Goal: Consume media (video, audio)

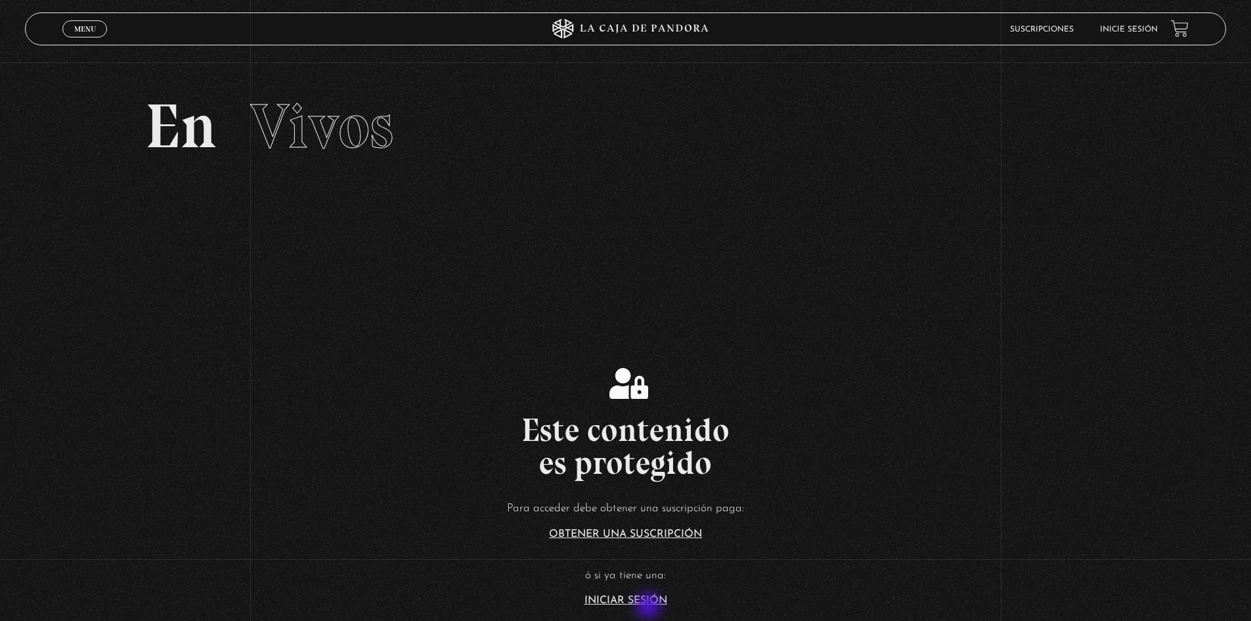
click at [650, 607] on section "Este contenido es protegido Para acceder debe obtener una suscripción paga: Obt…" at bounding box center [625, 471] width 1251 height 497
click at [645, 600] on link "Iniciar Sesión" at bounding box center [626, 600] width 83 height 11
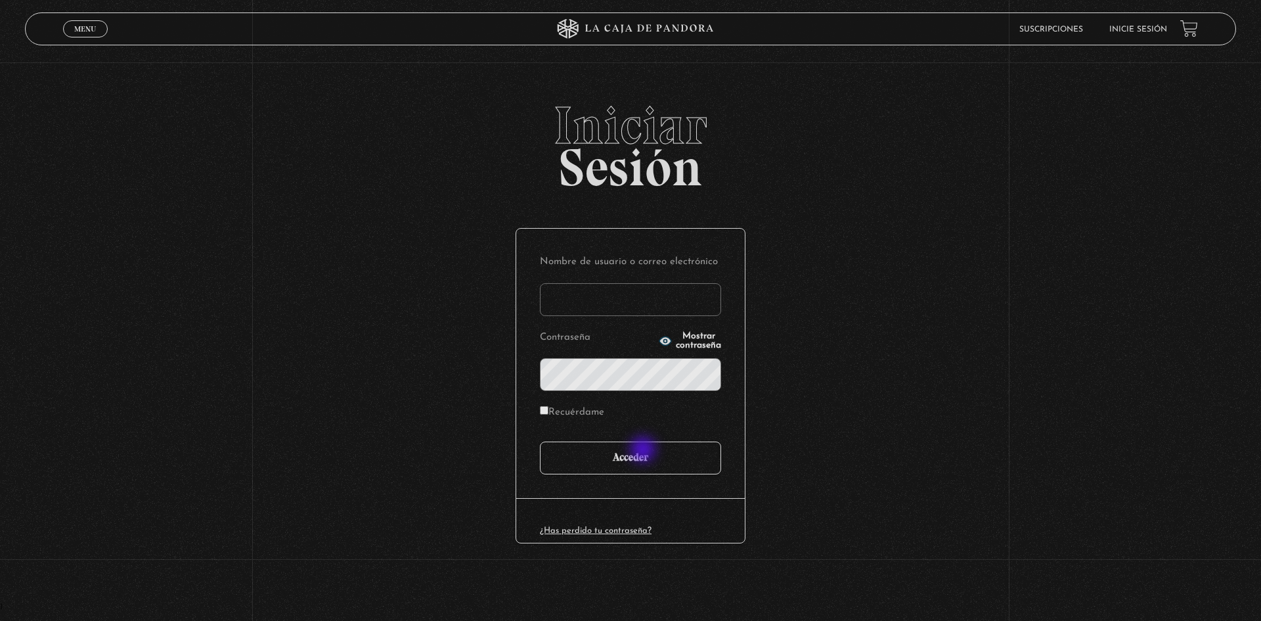
type input "motron"
click at [646, 462] on input "Acceder" at bounding box center [630, 457] width 181 height 33
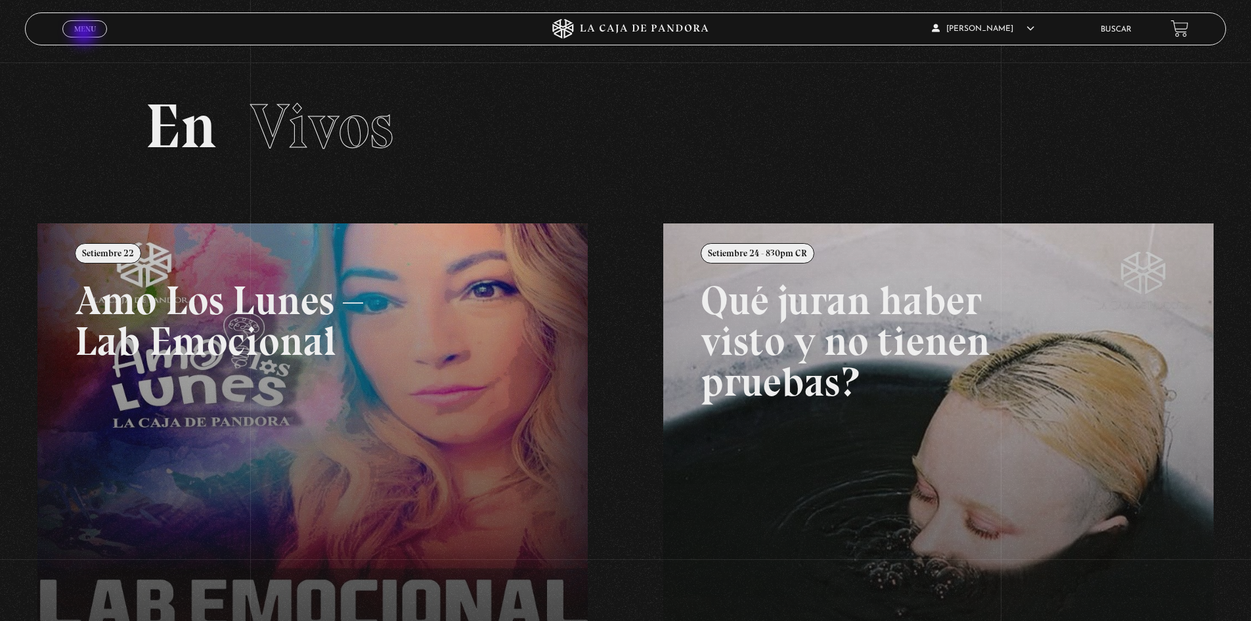
click at [85, 34] on link "Menu Cerrar" at bounding box center [84, 28] width 45 height 17
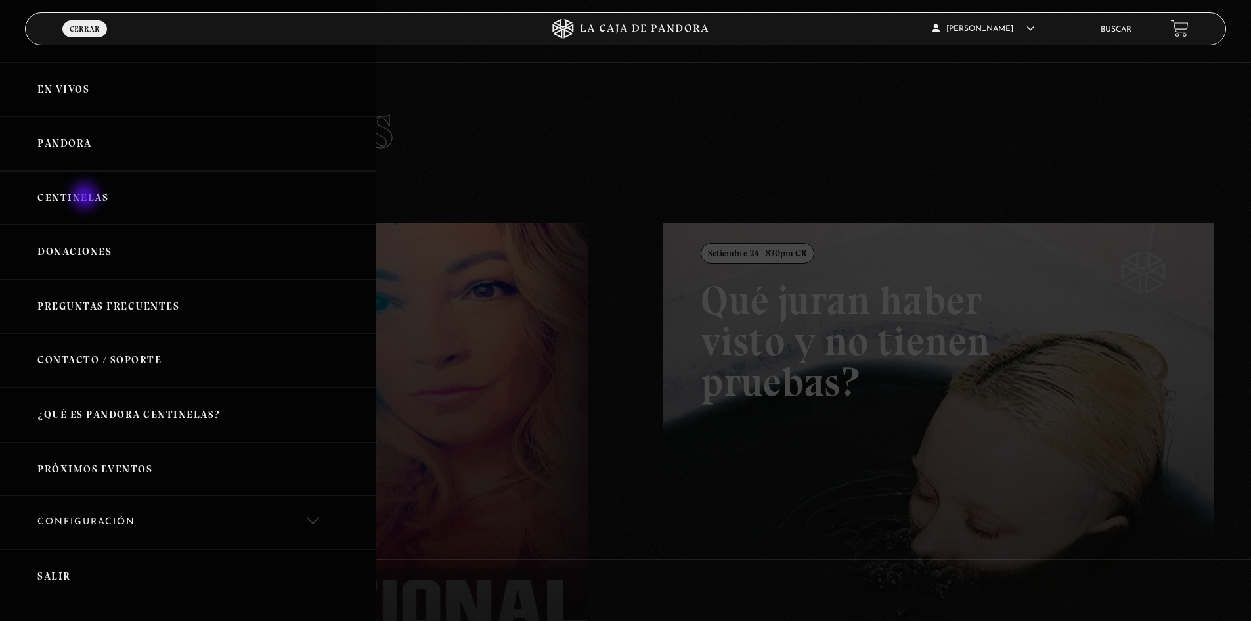
click at [85, 194] on link "Centinelas" at bounding box center [188, 198] width 376 height 55
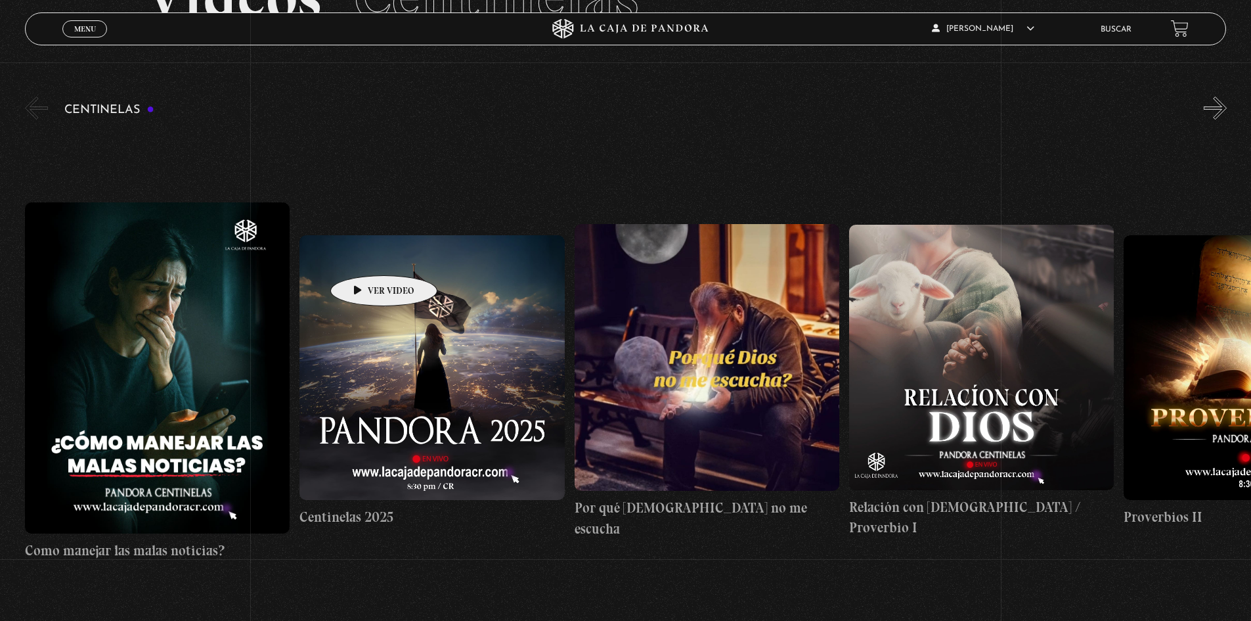
scroll to position [131, 0]
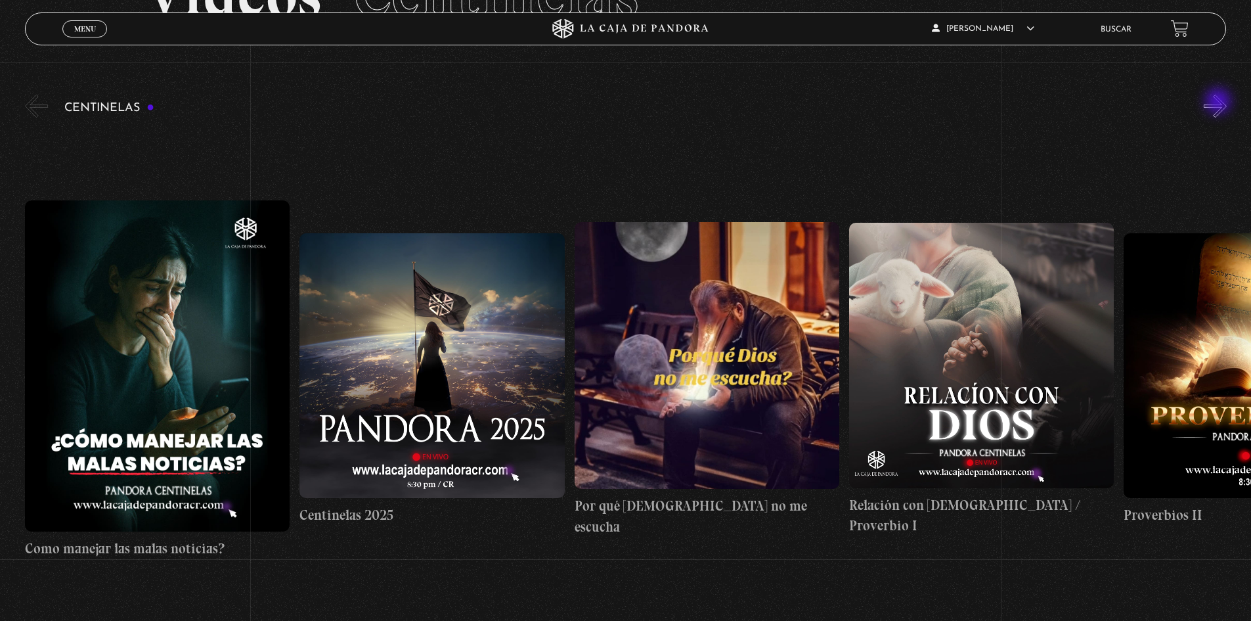
click at [1220, 102] on button "»" at bounding box center [1215, 106] width 23 height 23
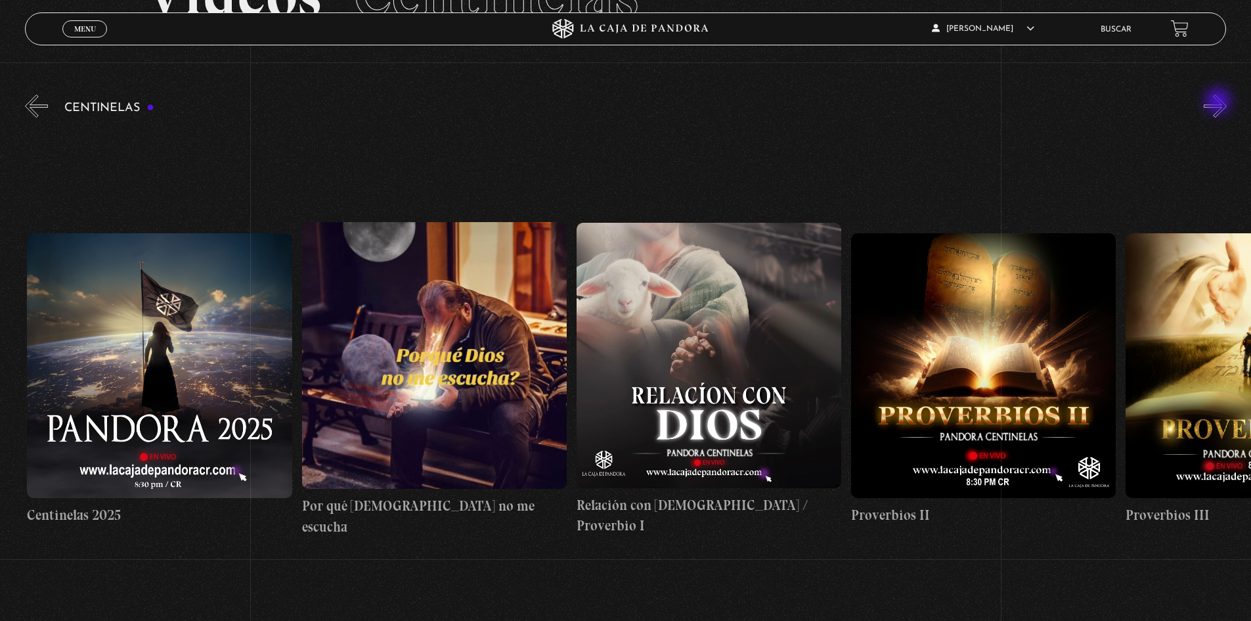
click at [1220, 102] on button "»" at bounding box center [1215, 106] width 23 height 23
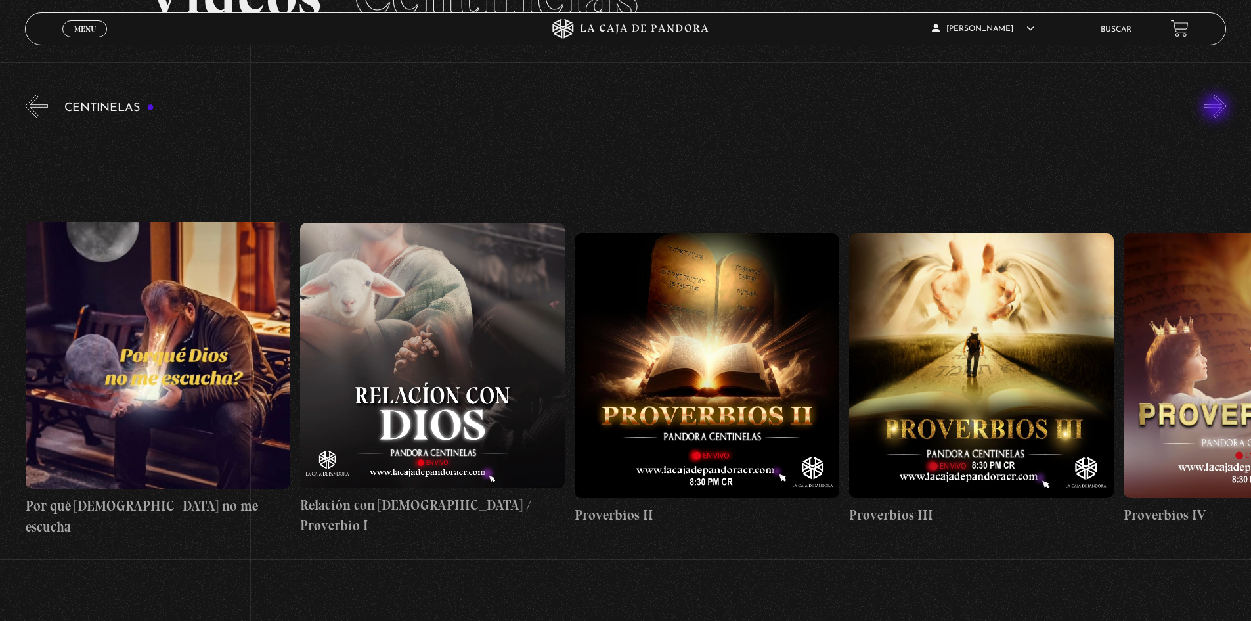
click at [1217, 108] on button "»" at bounding box center [1215, 106] width 23 height 23
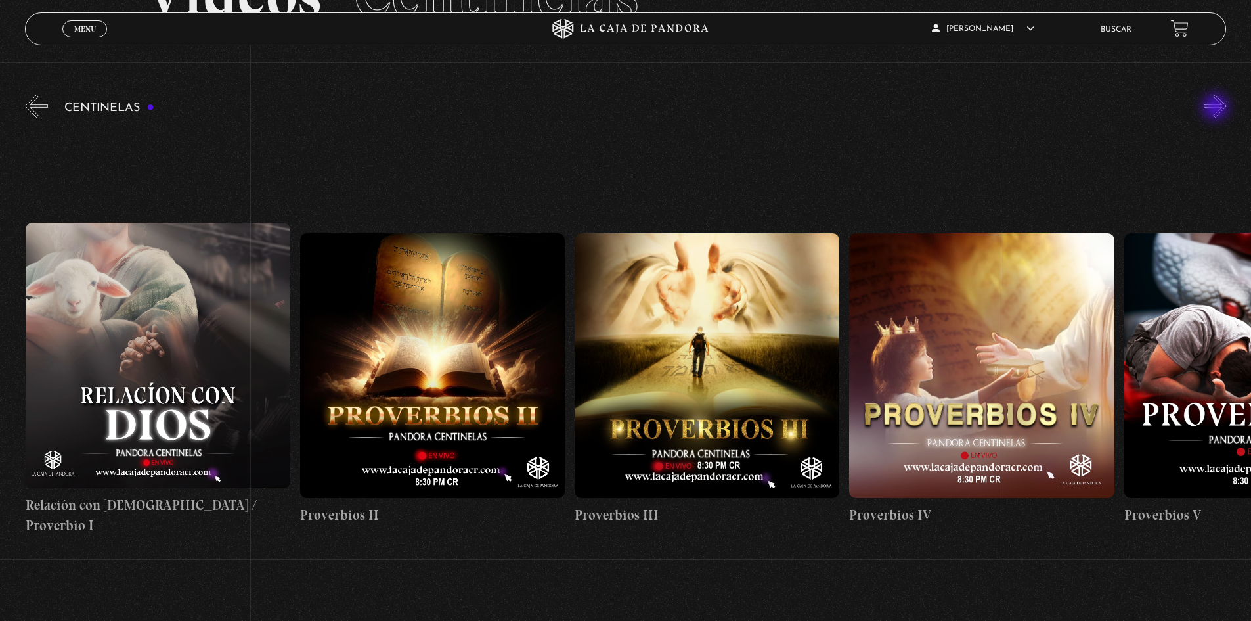
click at [1217, 108] on button "»" at bounding box center [1215, 106] width 23 height 23
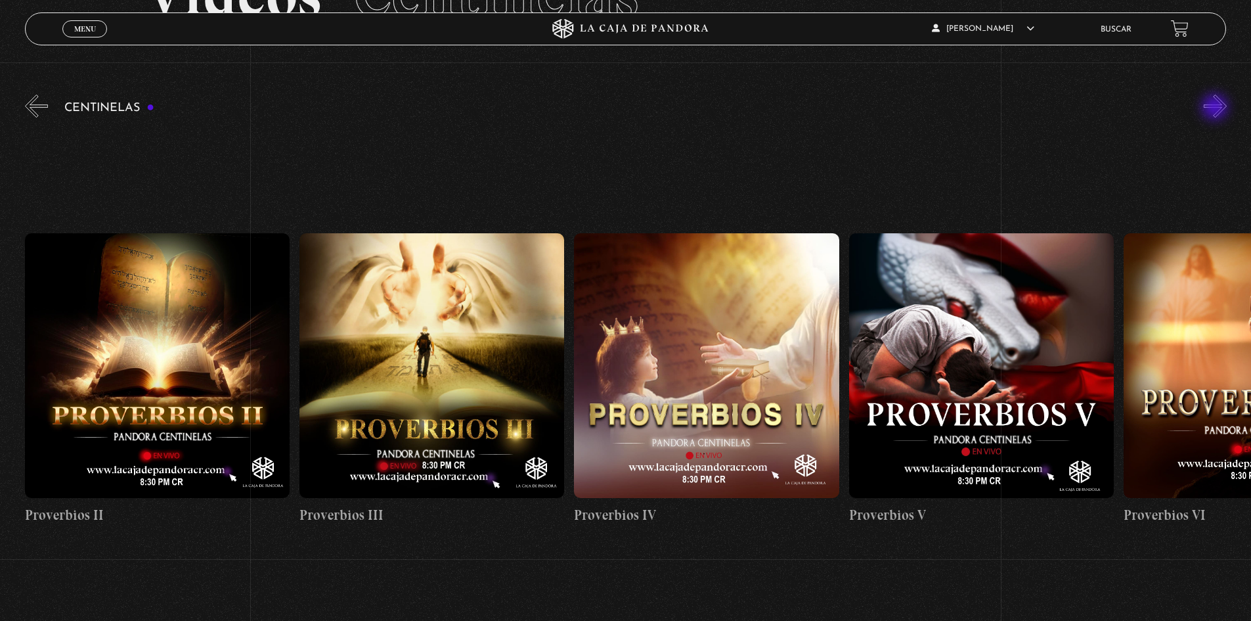
click at [1216, 108] on button "»" at bounding box center [1215, 106] width 23 height 23
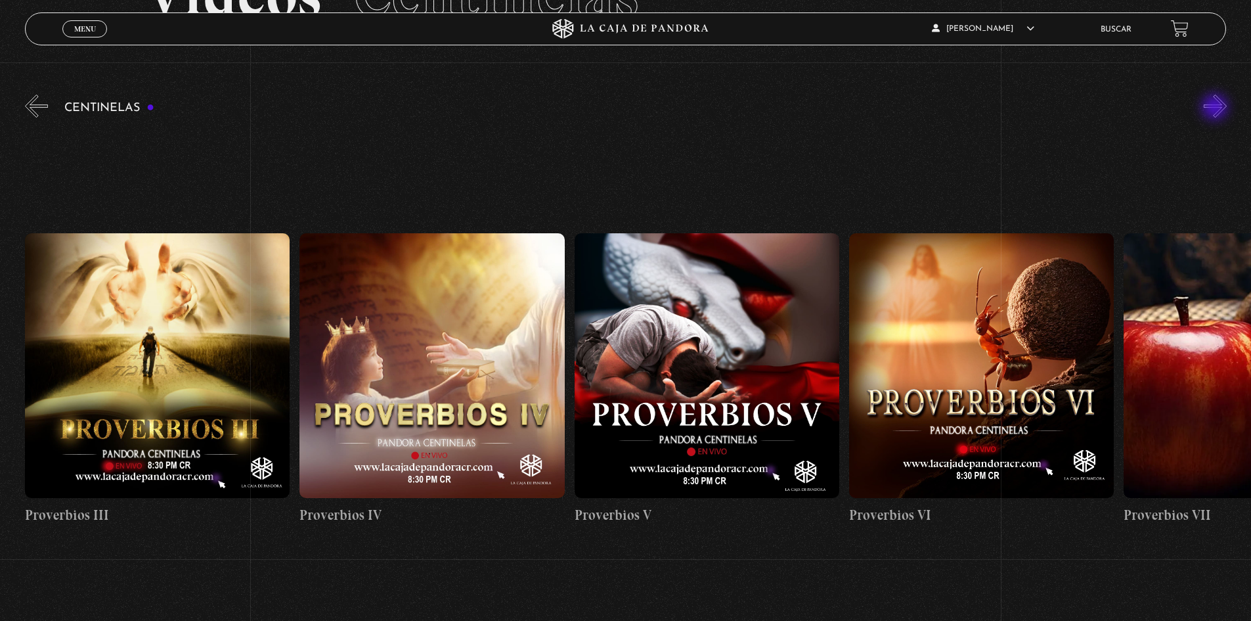
click at [1216, 108] on button "»" at bounding box center [1215, 106] width 23 height 23
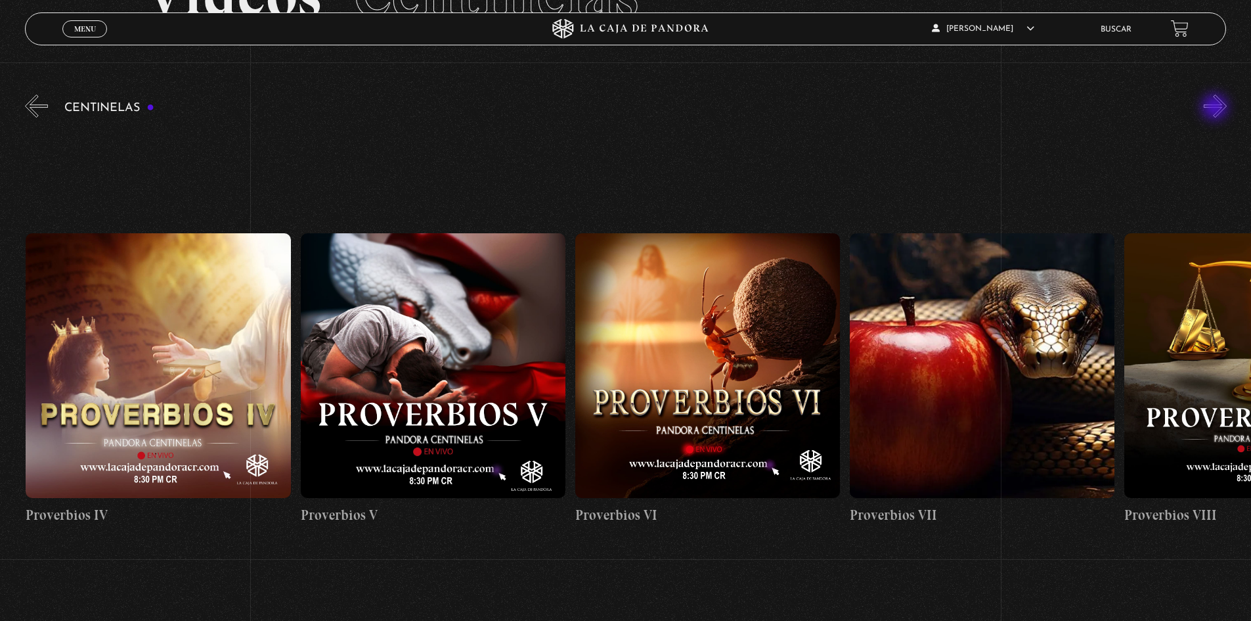
click at [1216, 108] on button "»" at bounding box center [1215, 106] width 23 height 23
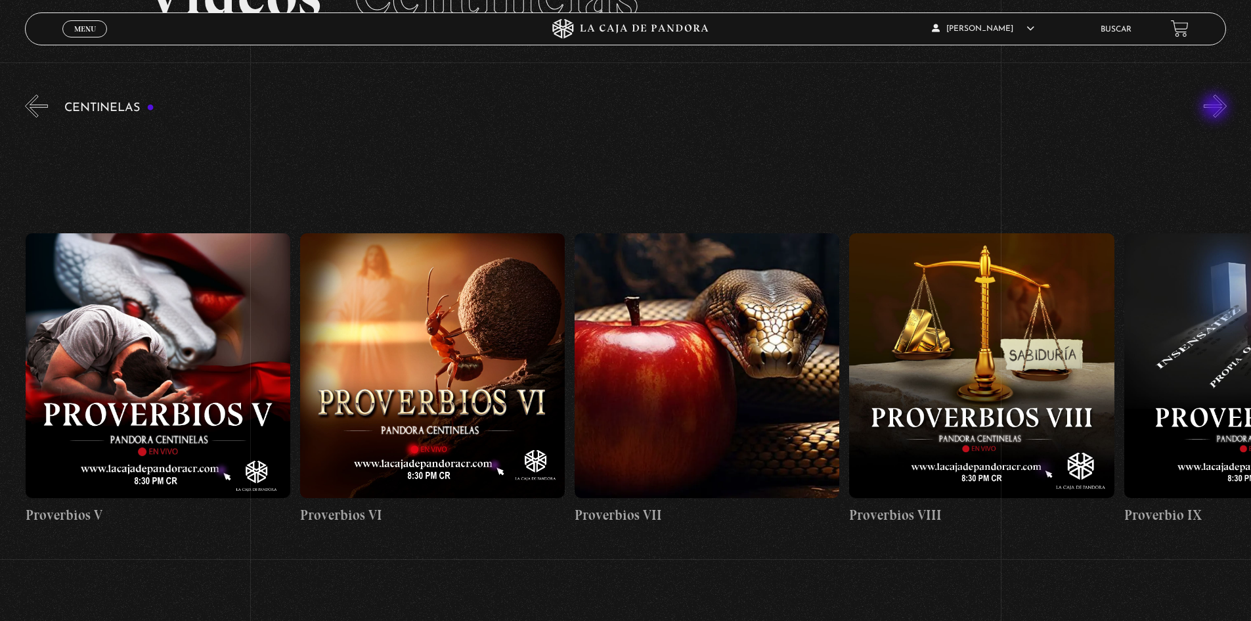
scroll to position [0, 1923]
click at [1216, 109] on button "»" at bounding box center [1215, 106] width 23 height 23
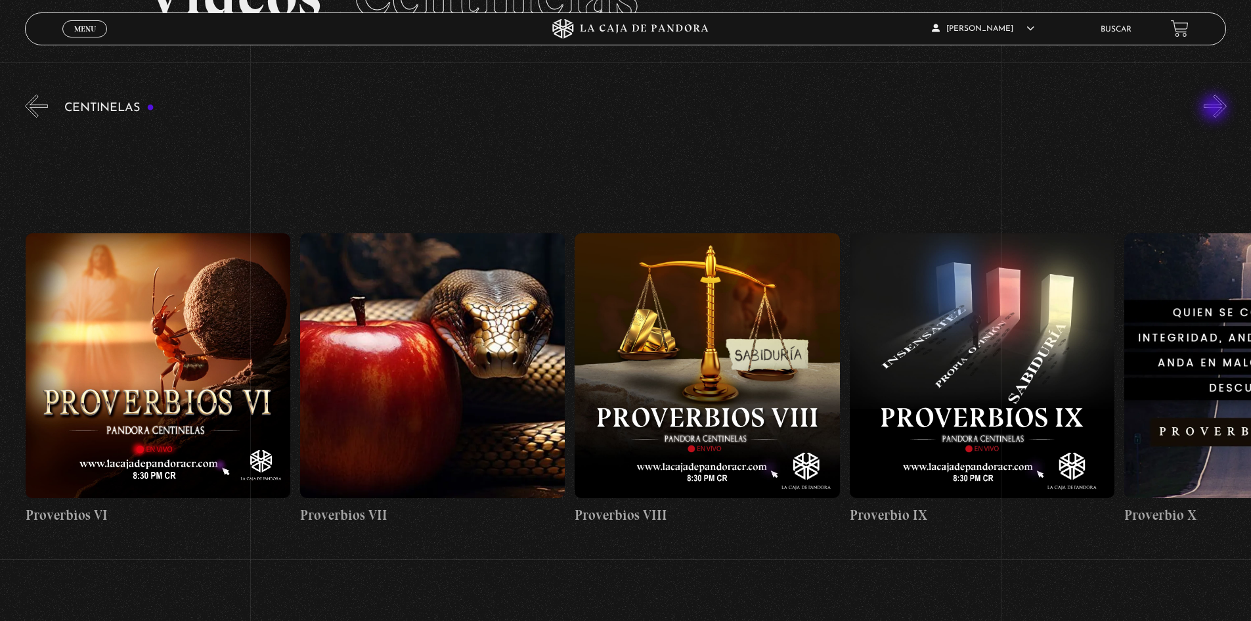
click at [1216, 109] on button "»" at bounding box center [1215, 106] width 23 height 23
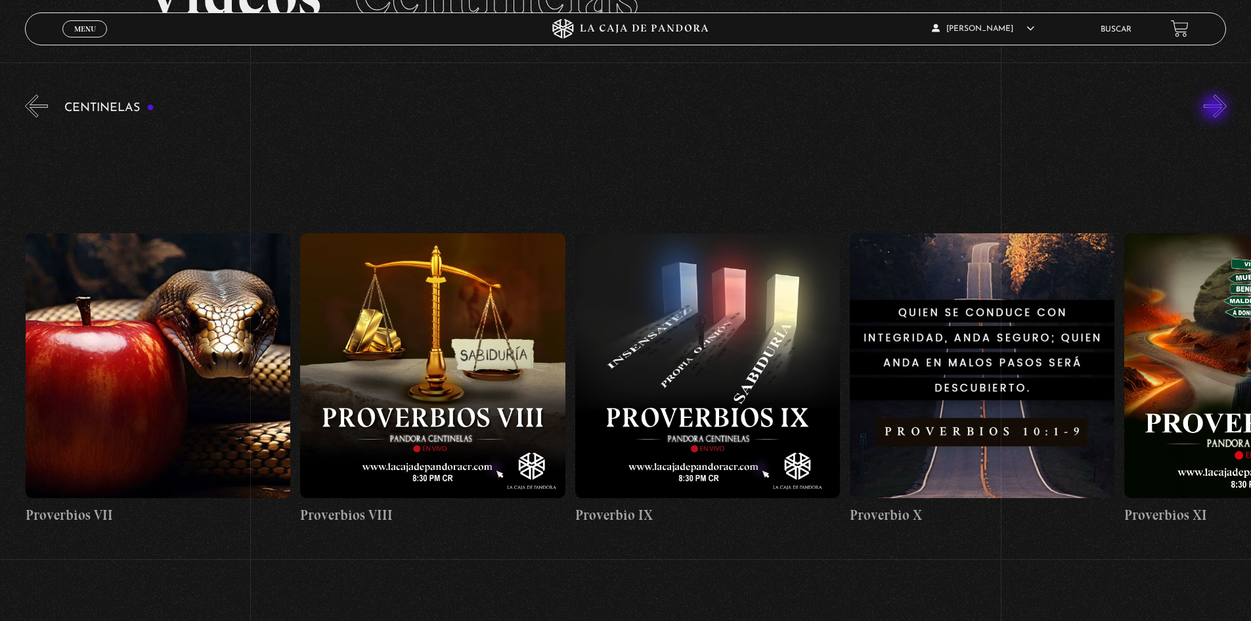
scroll to position [0, 2472]
click at [1216, 109] on button "»" at bounding box center [1215, 106] width 23 height 23
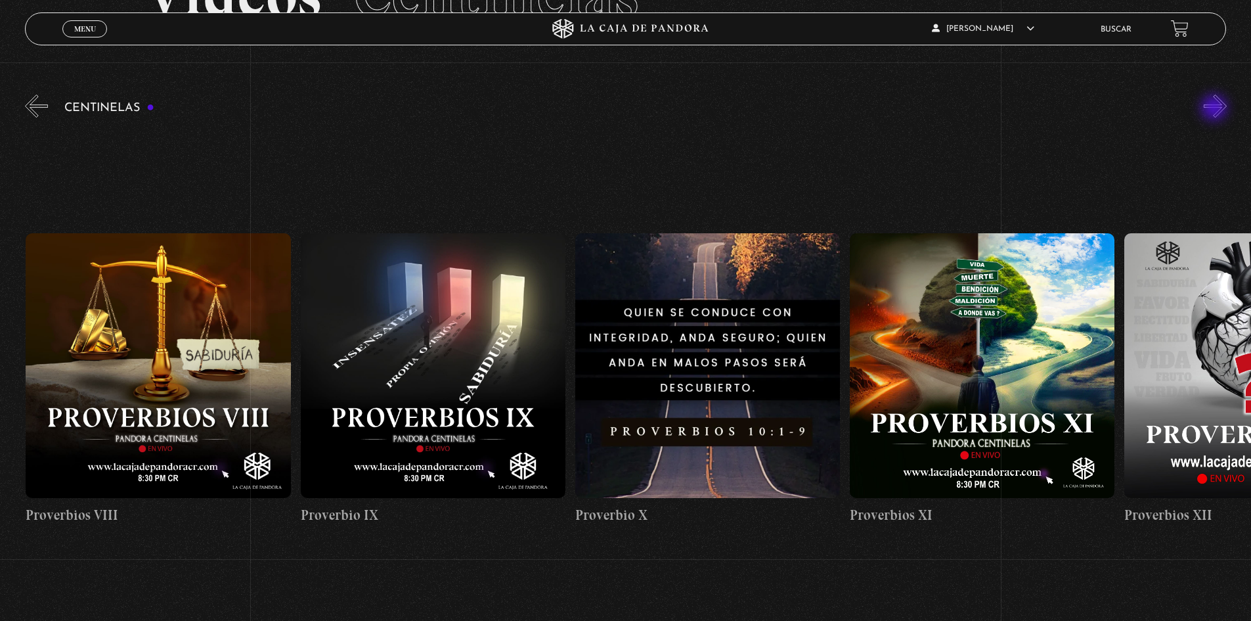
scroll to position [0, 2747]
click at [1216, 109] on button "»" at bounding box center [1215, 106] width 23 height 23
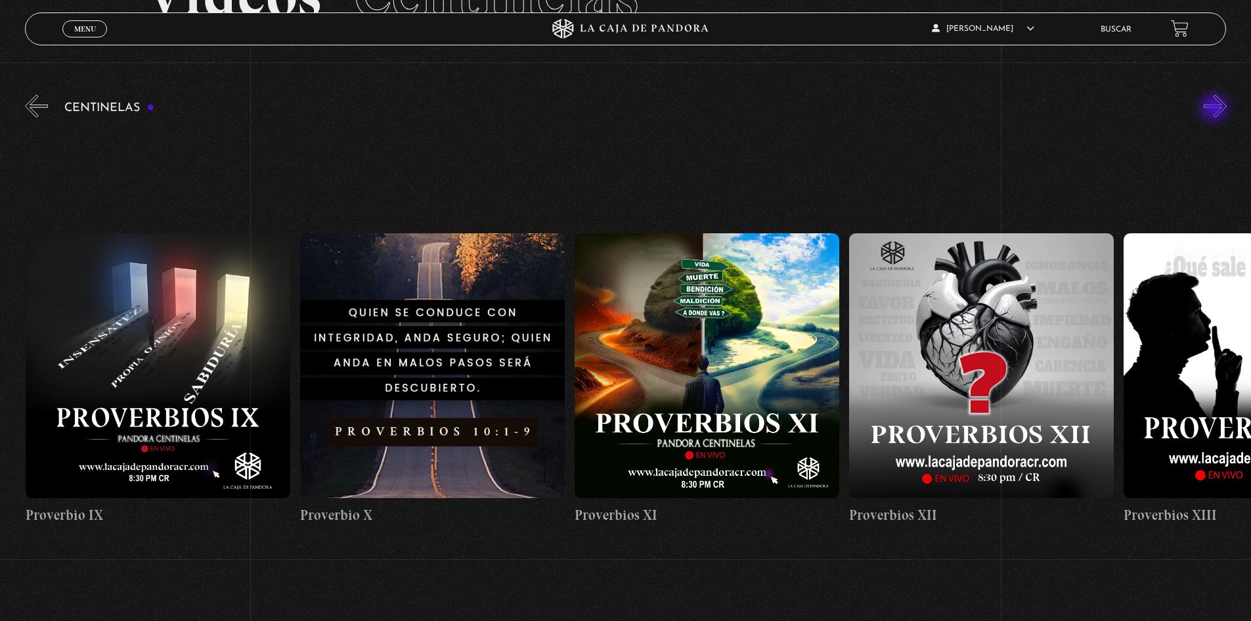
click at [1216, 109] on button "»" at bounding box center [1215, 106] width 23 height 23
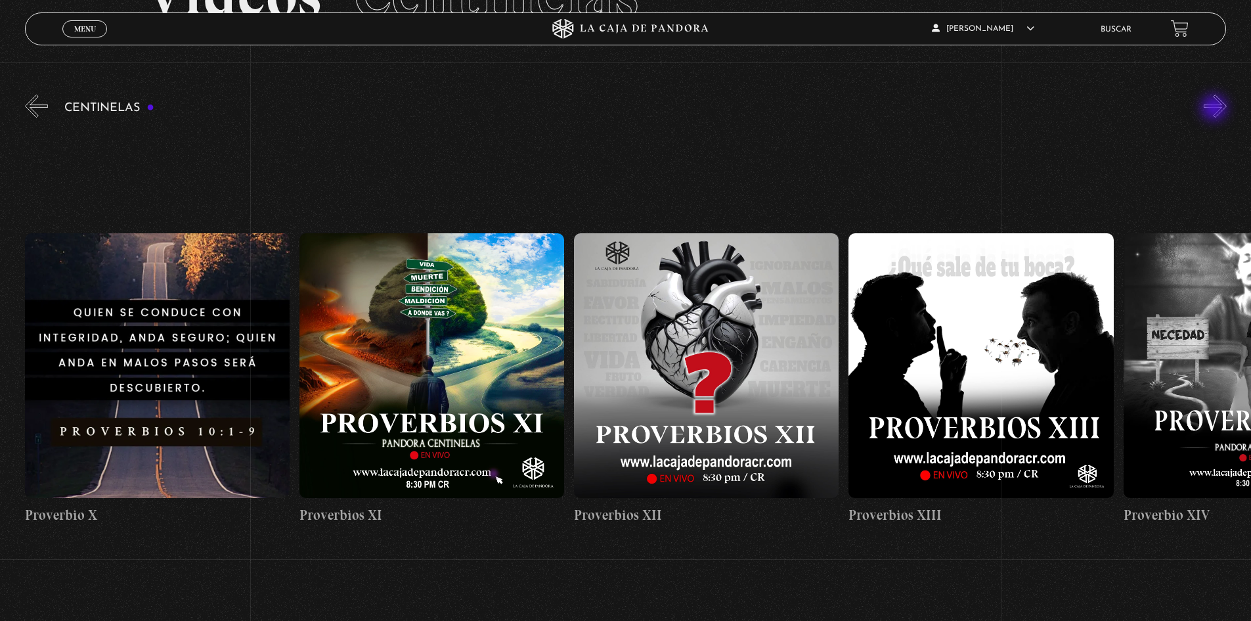
click at [1216, 109] on button "»" at bounding box center [1215, 106] width 23 height 23
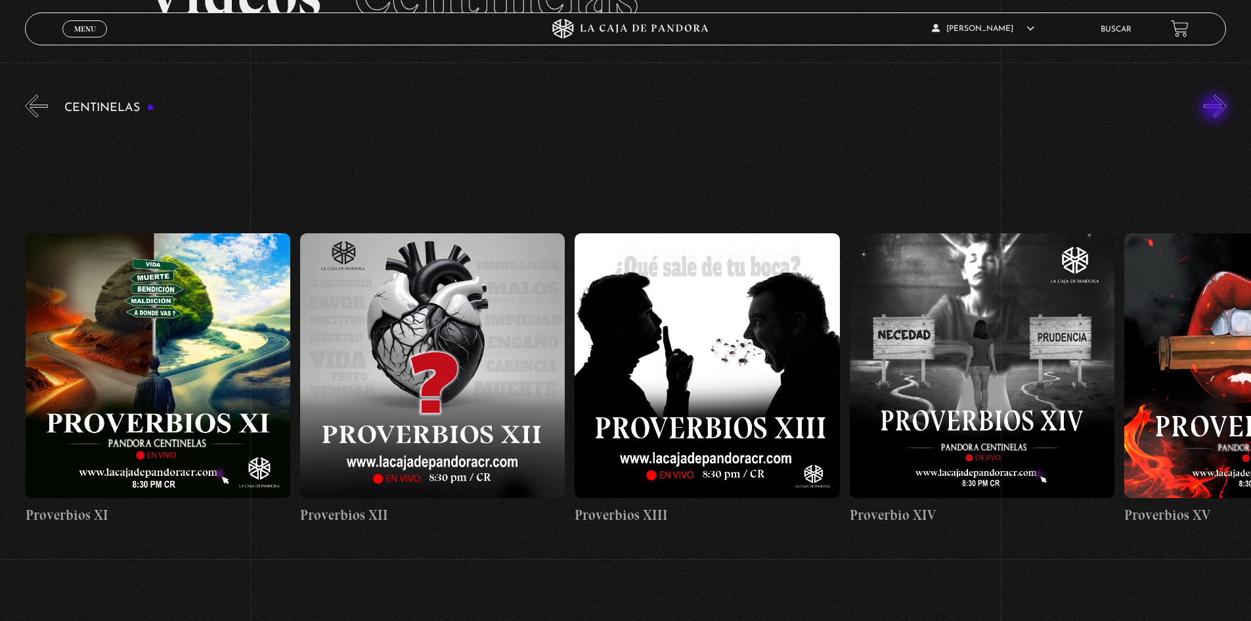
scroll to position [0, 3571]
click at [1216, 109] on button "»" at bounding box center [1215, 106] width 23 height 23
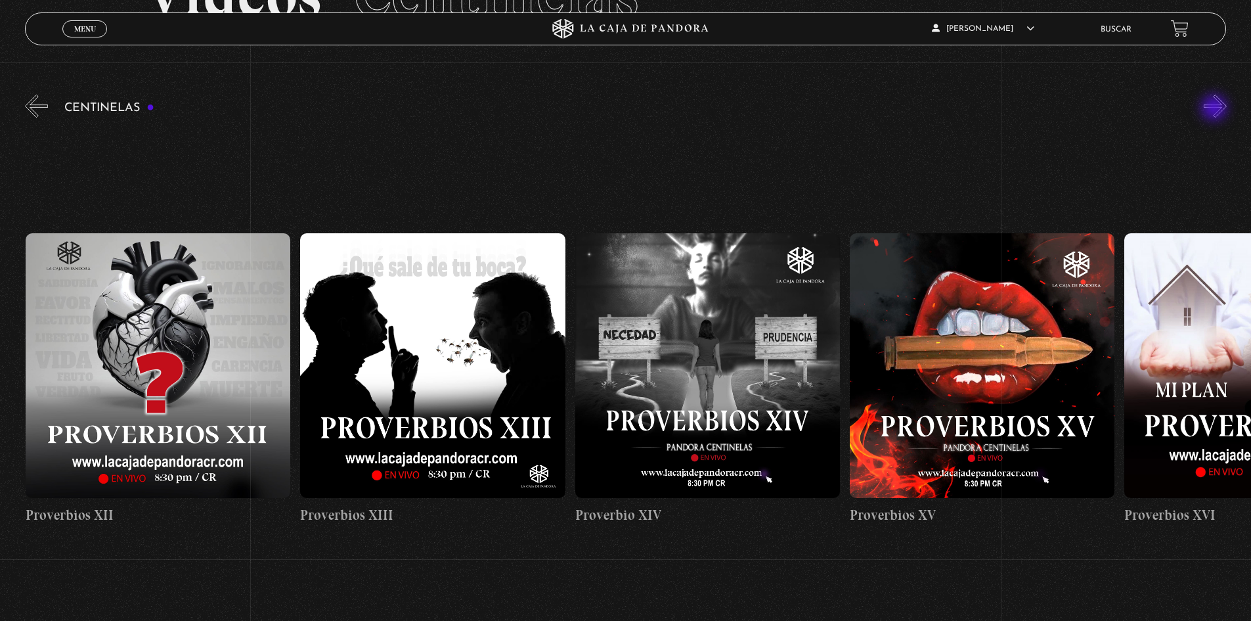
scroll to position [0, 3845]
click at [1214, 110] on button "»" at bounding box center [1215, 106] width 23 height 23
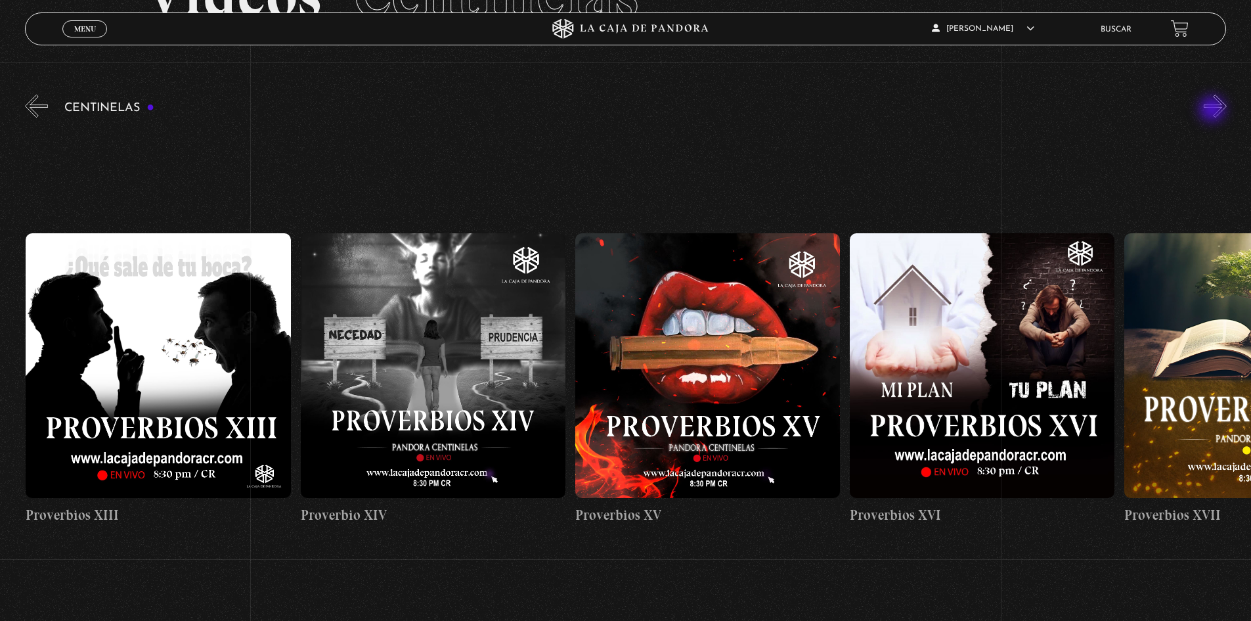
scroll to position [0, 4120]
click at [1214, 110] on button "»" at bounding box center [1215, 106] width 23 height 23
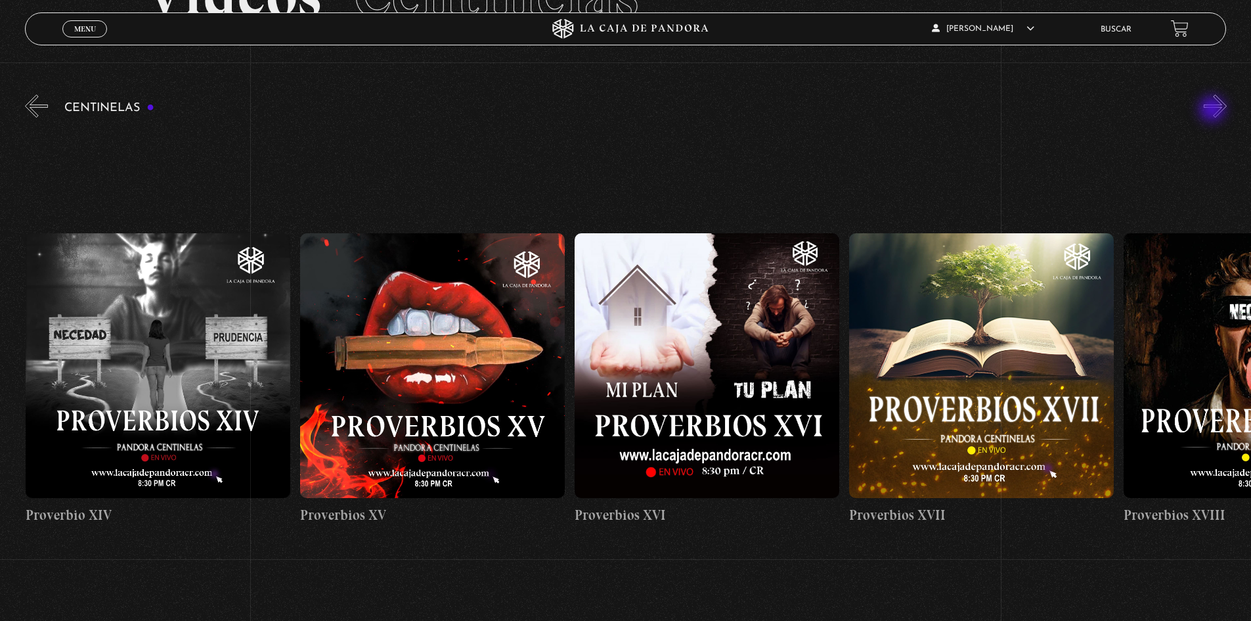
click at [1214, 110] on button "»" at bounding box center [1215, 106] width 23 height 23
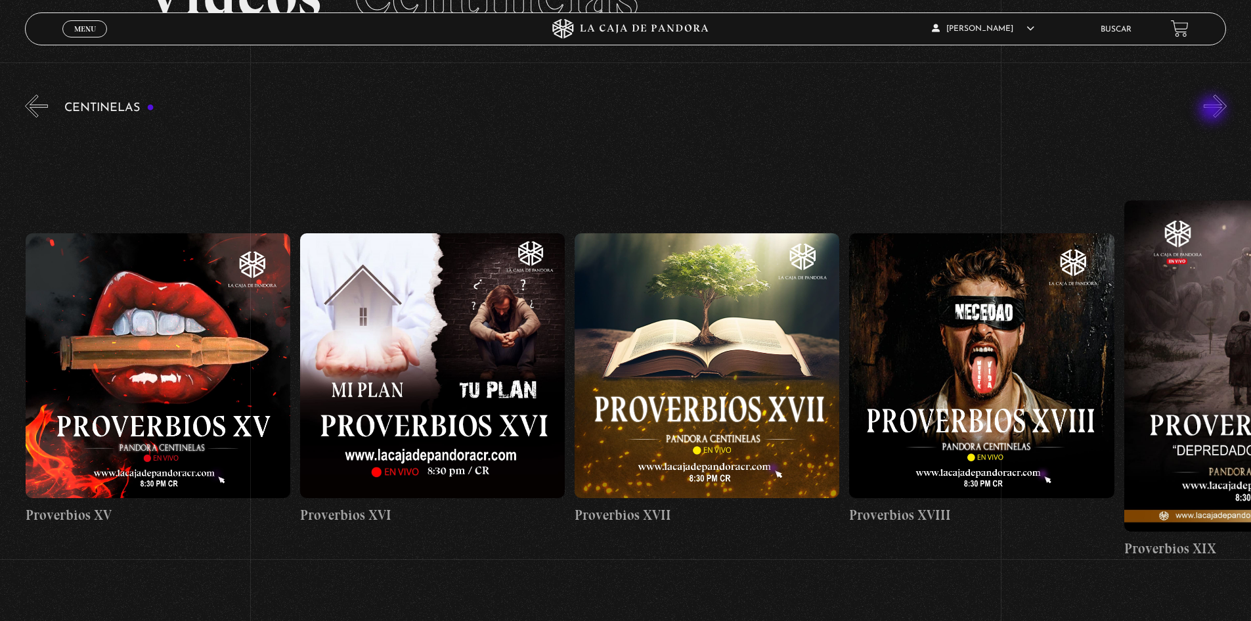
scroll to position [0, 4670]
click at [1214, 110] on button "»" at bounding box center [1215, 106] width 23 height 23
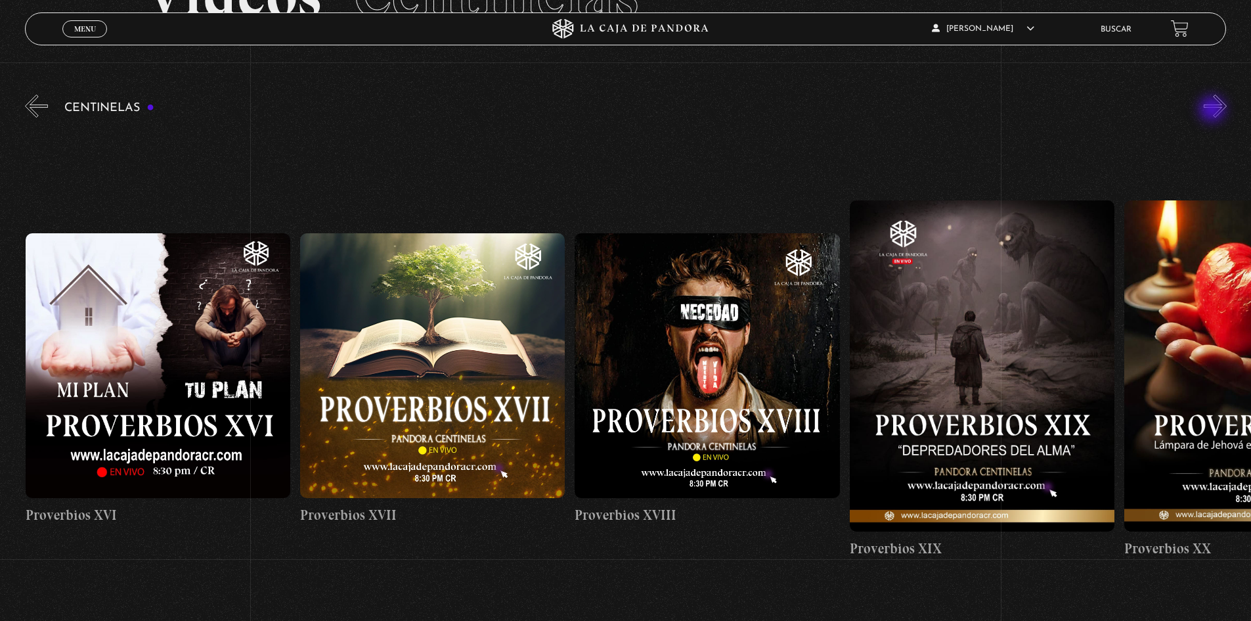
scroll to position [0, 4944]
click at [1214, 110] on button "»" at bounding box center [1215, 106] width 23 height 23
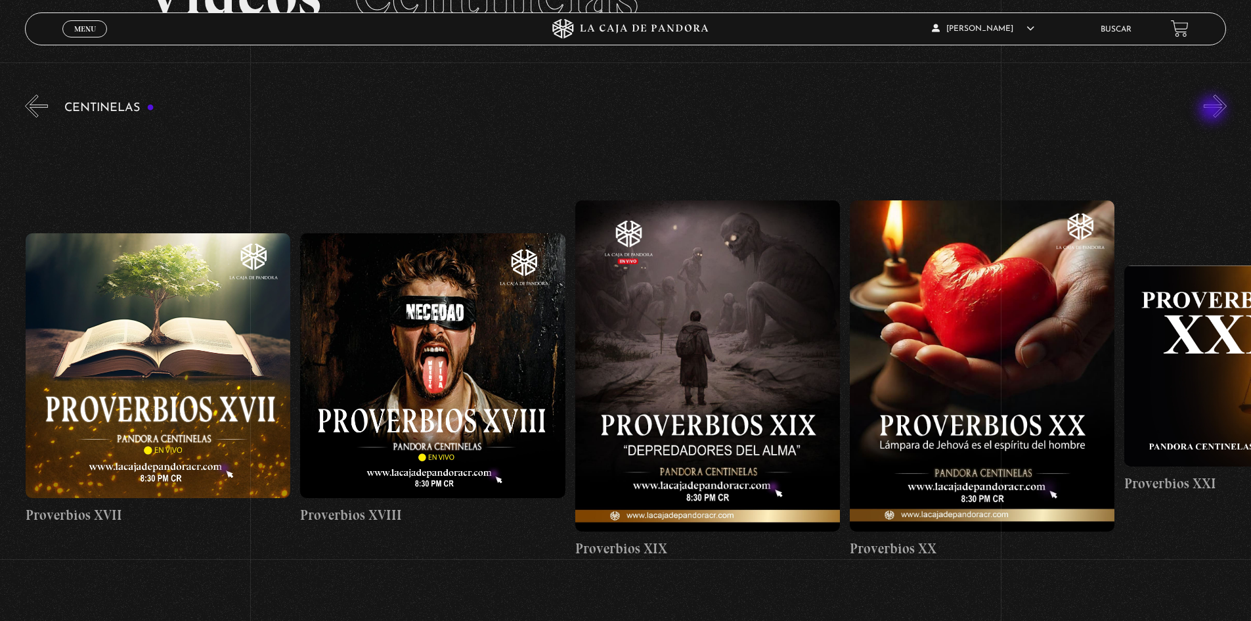
scroll to position [0, 5219]
click at [483, 344] on figure at bounding box center [431, 365] width 265 height 265
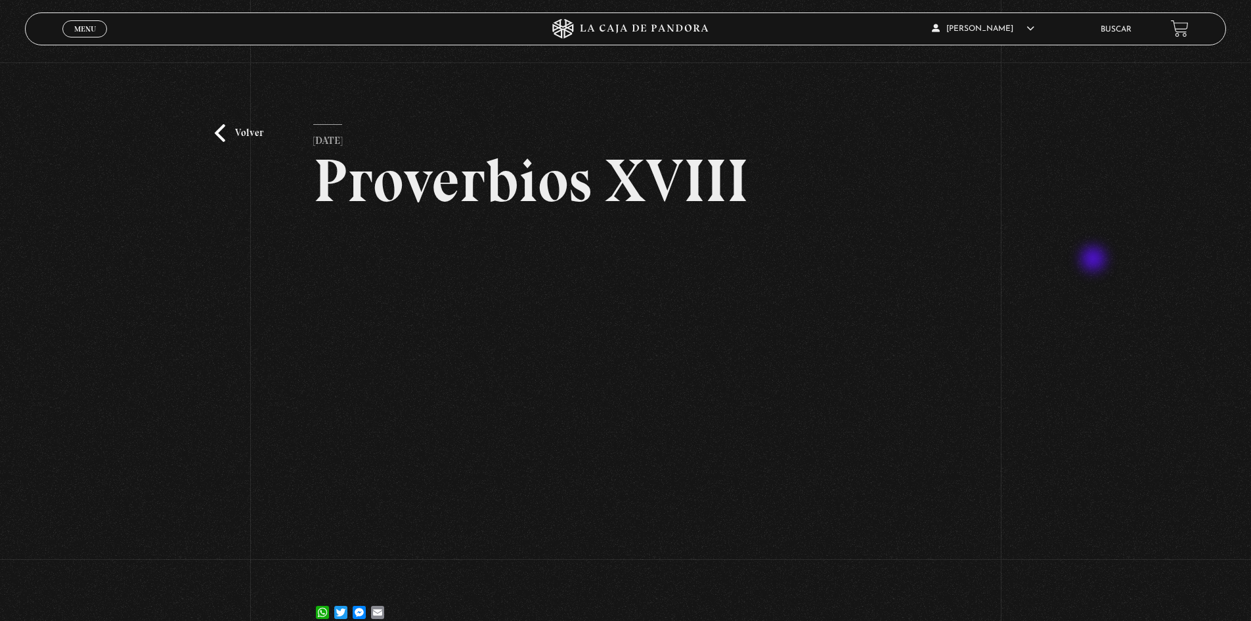
click at [1095, 260] on div "Volver [DATE] Proverbios XVIII WhatsApp Twitter Messenger Email" at bounding box center [625, 352] width 1251 height 580
click at [281, 314] on div "Volver [DATE] Proverbios XVIII WhatsApp Twitter Messenger Email" at bounding box center [625, 352] width 1251 height 580
